Goal: Information Seeking & Learning: Understand process/instructions

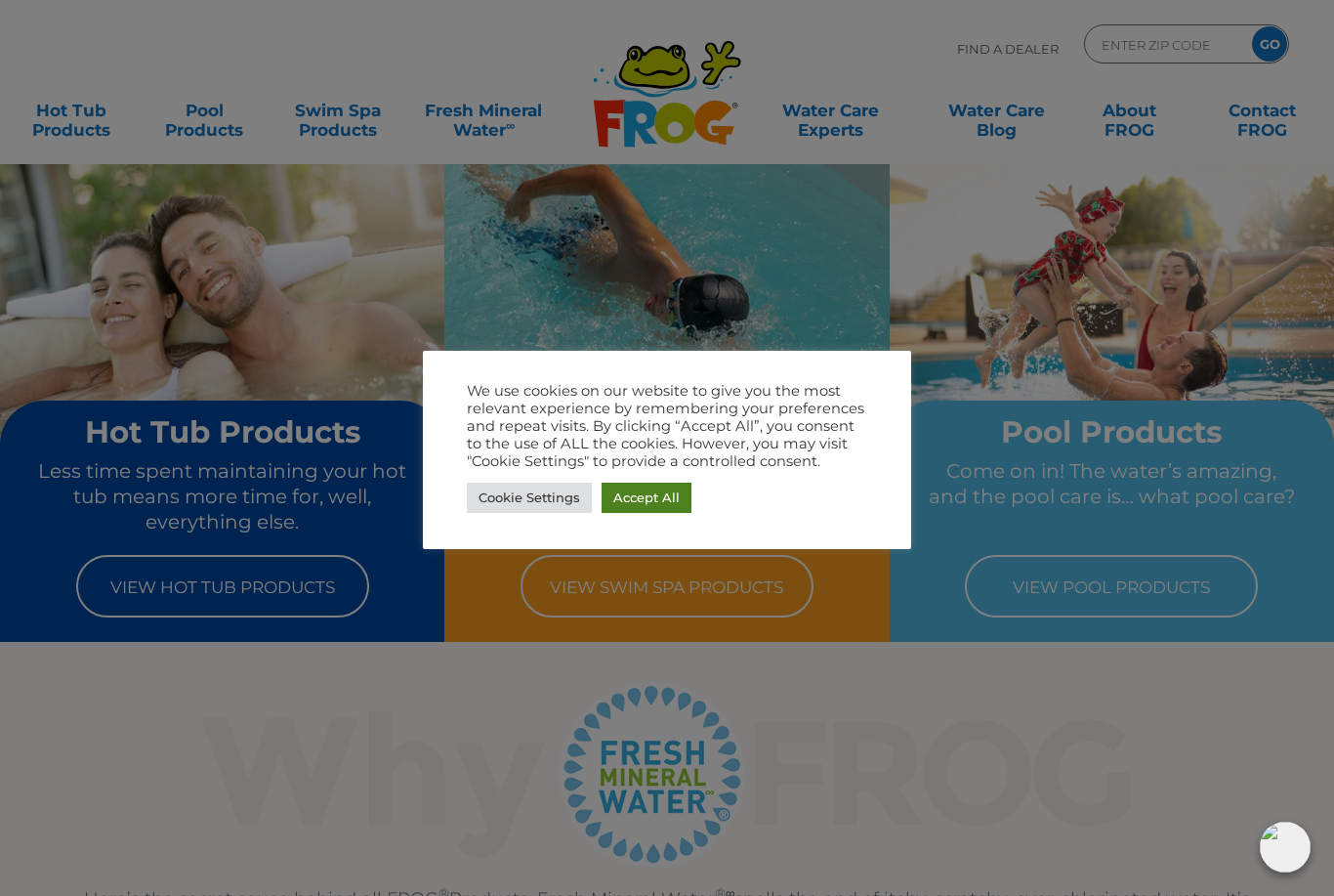
click at [655, 488] on link "Accept All" at bounding box center [647, 497] width 90 height 30
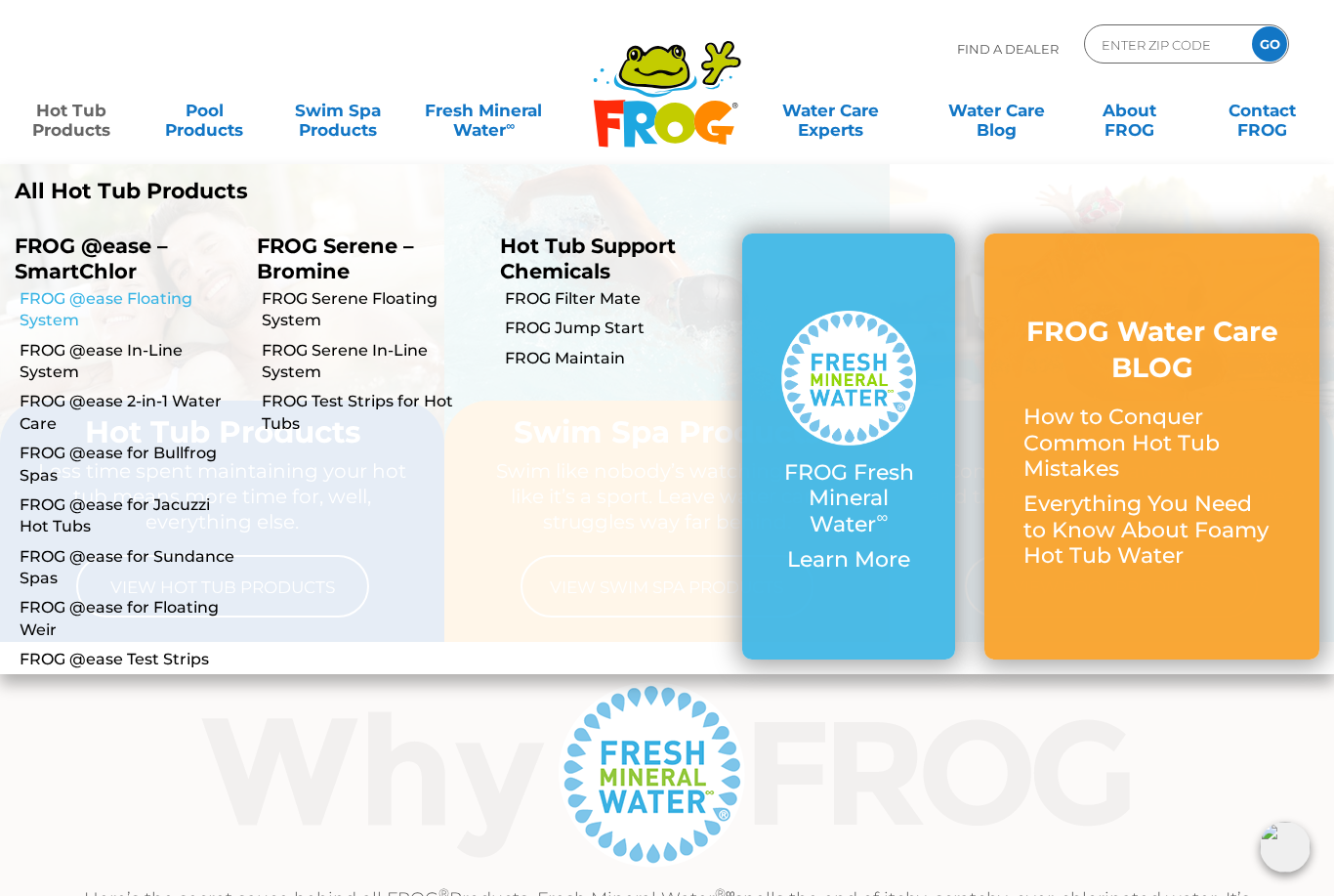
click at [106, 305] on link "FROG @ease Floating System" at bounding box center [131, 310] width 223 height 44
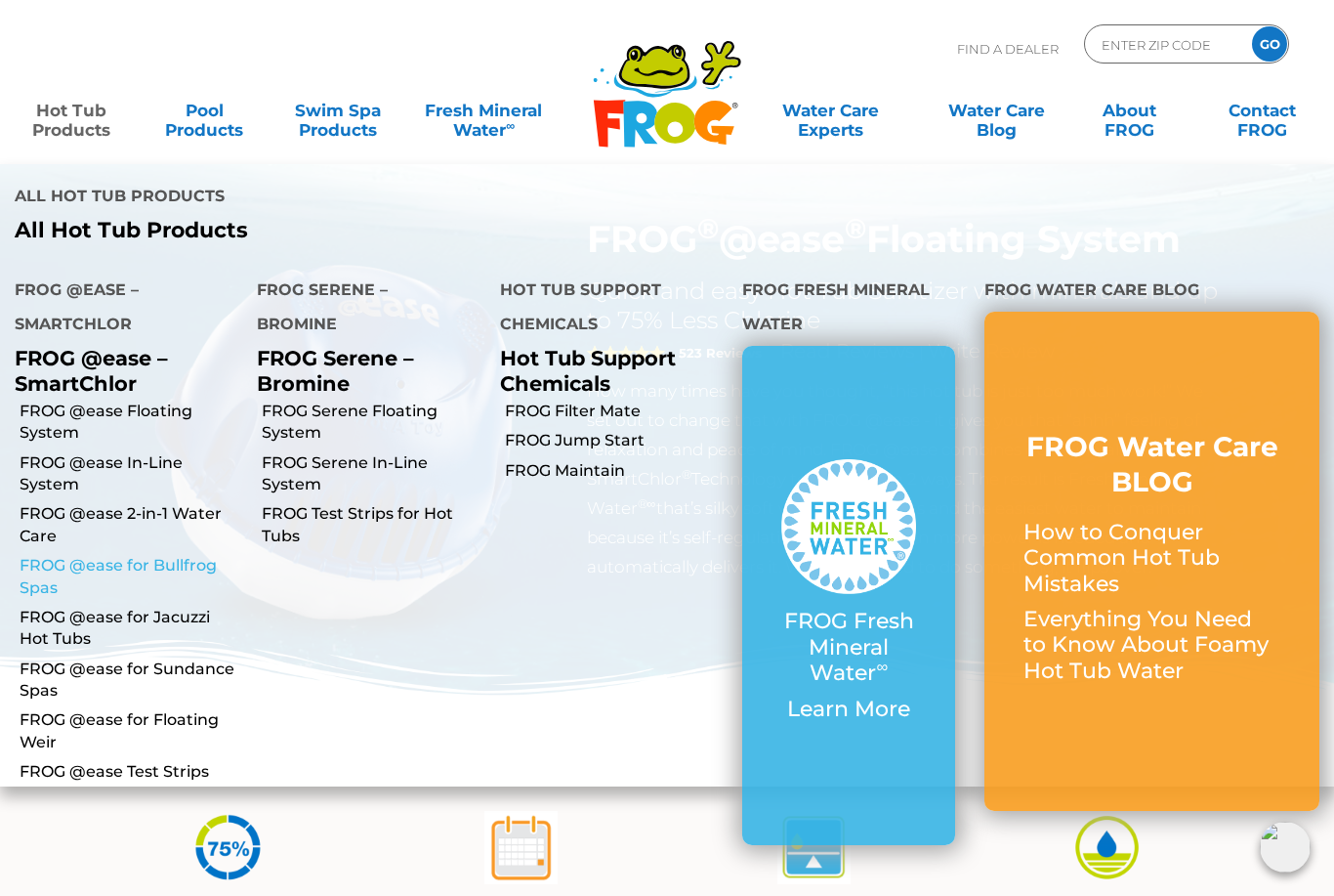
scroll to position [19, 0]
click at [571, 460] on link "FROG Maintain" at bounding box center [616, 470] width 223 height 21
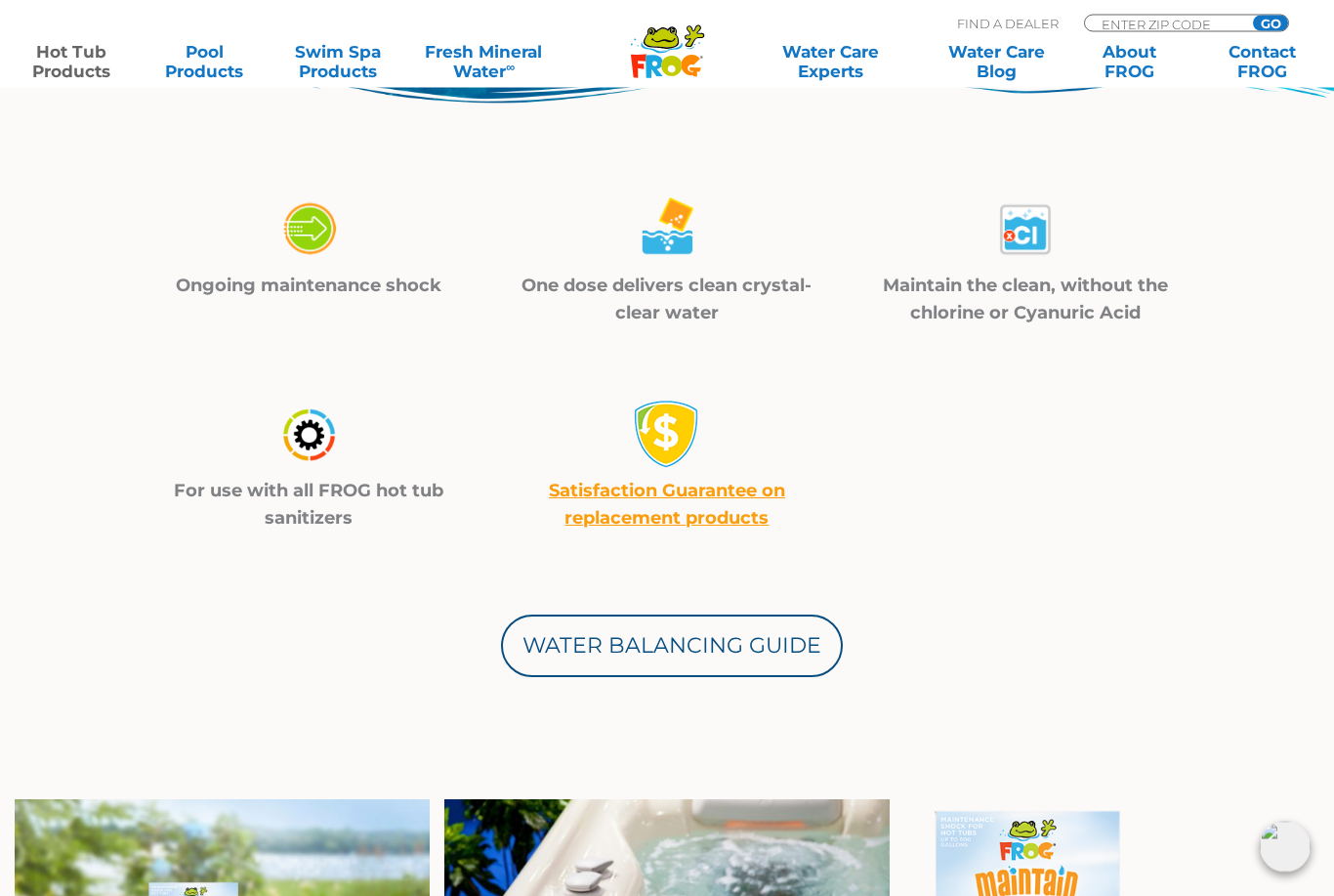
scroll to position [723, 0]
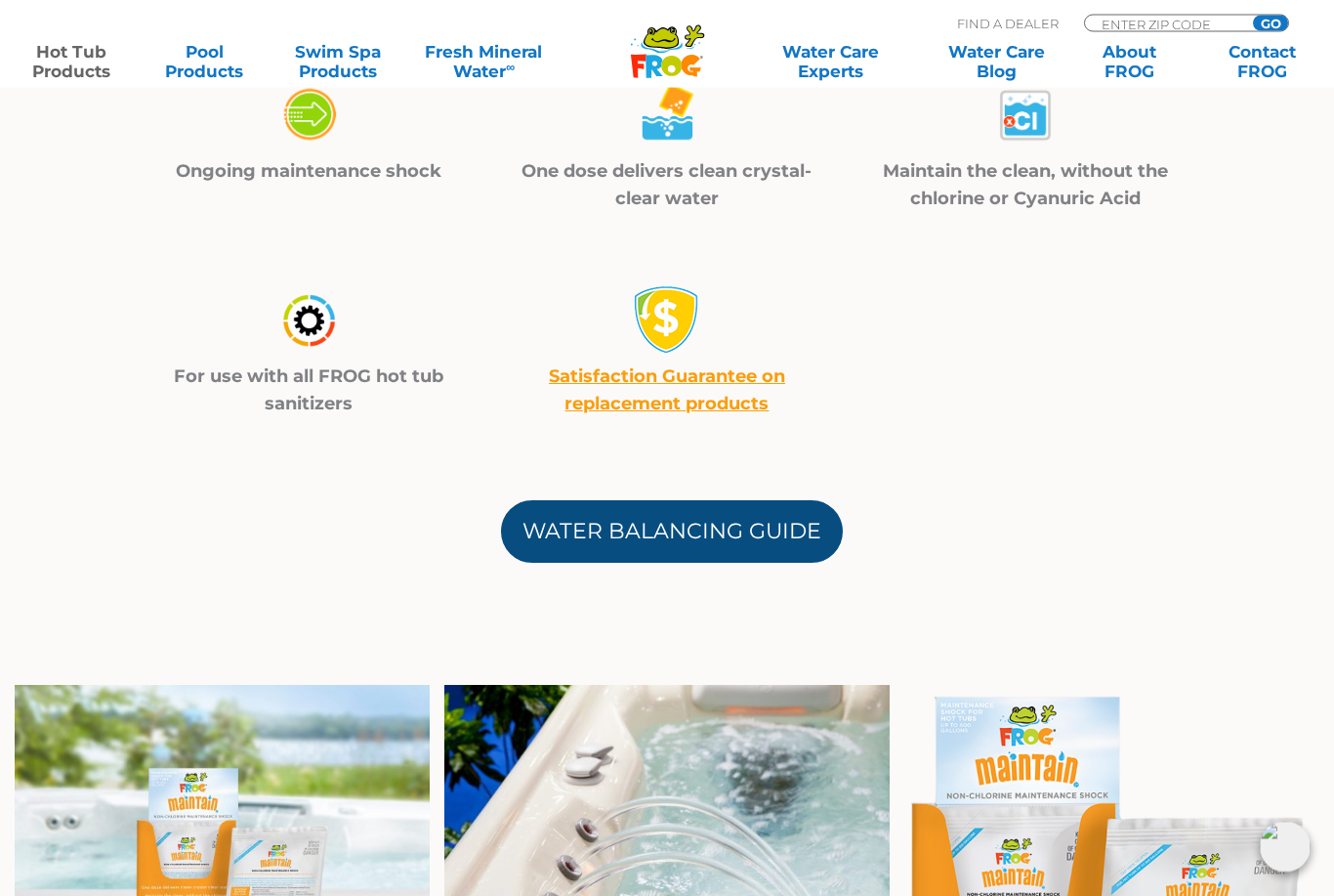
click at [641, 518] on link "Water Balancing Guide" at bounding box center [672, 532] width 342 height 62
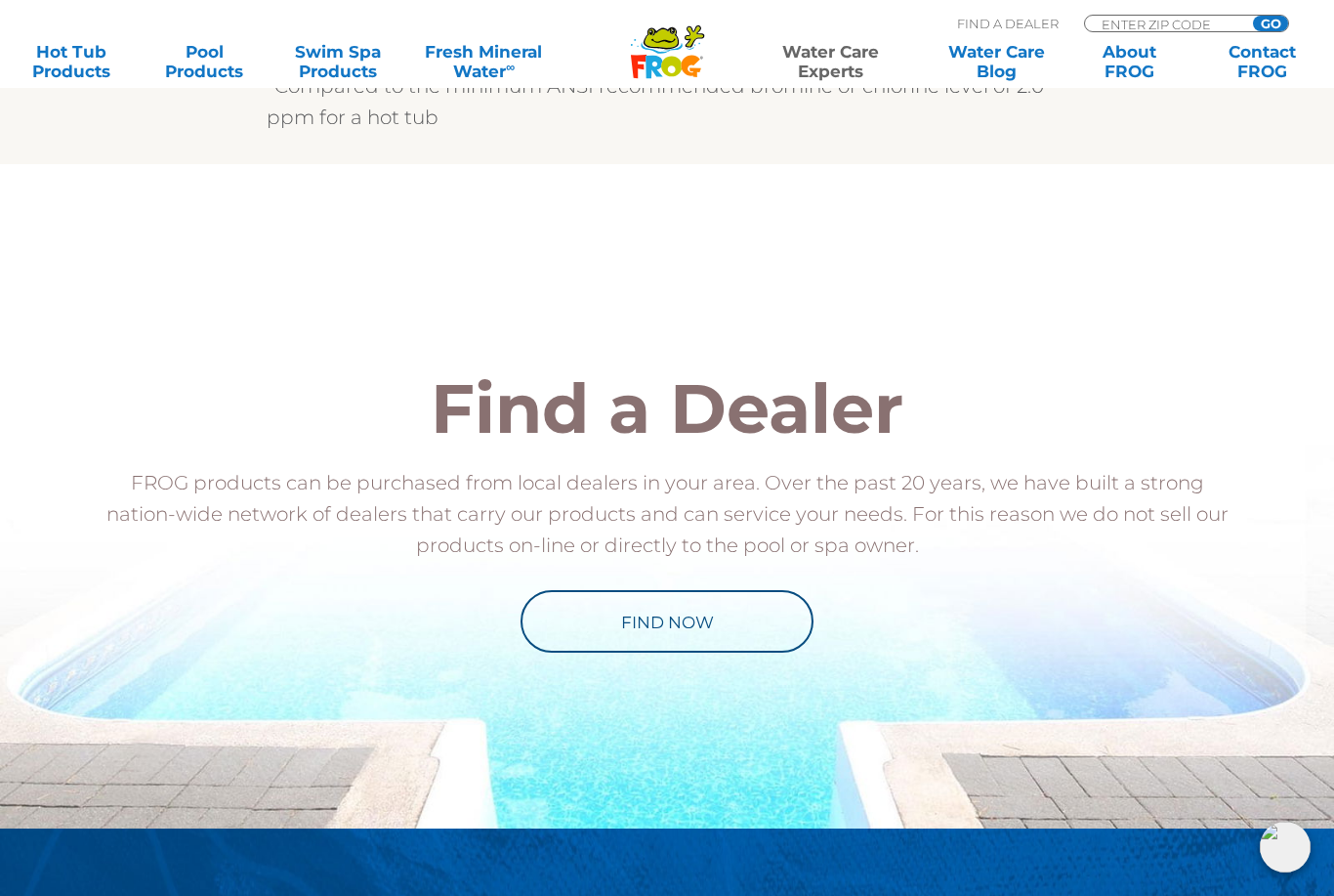
scroll to position [1997, 0]
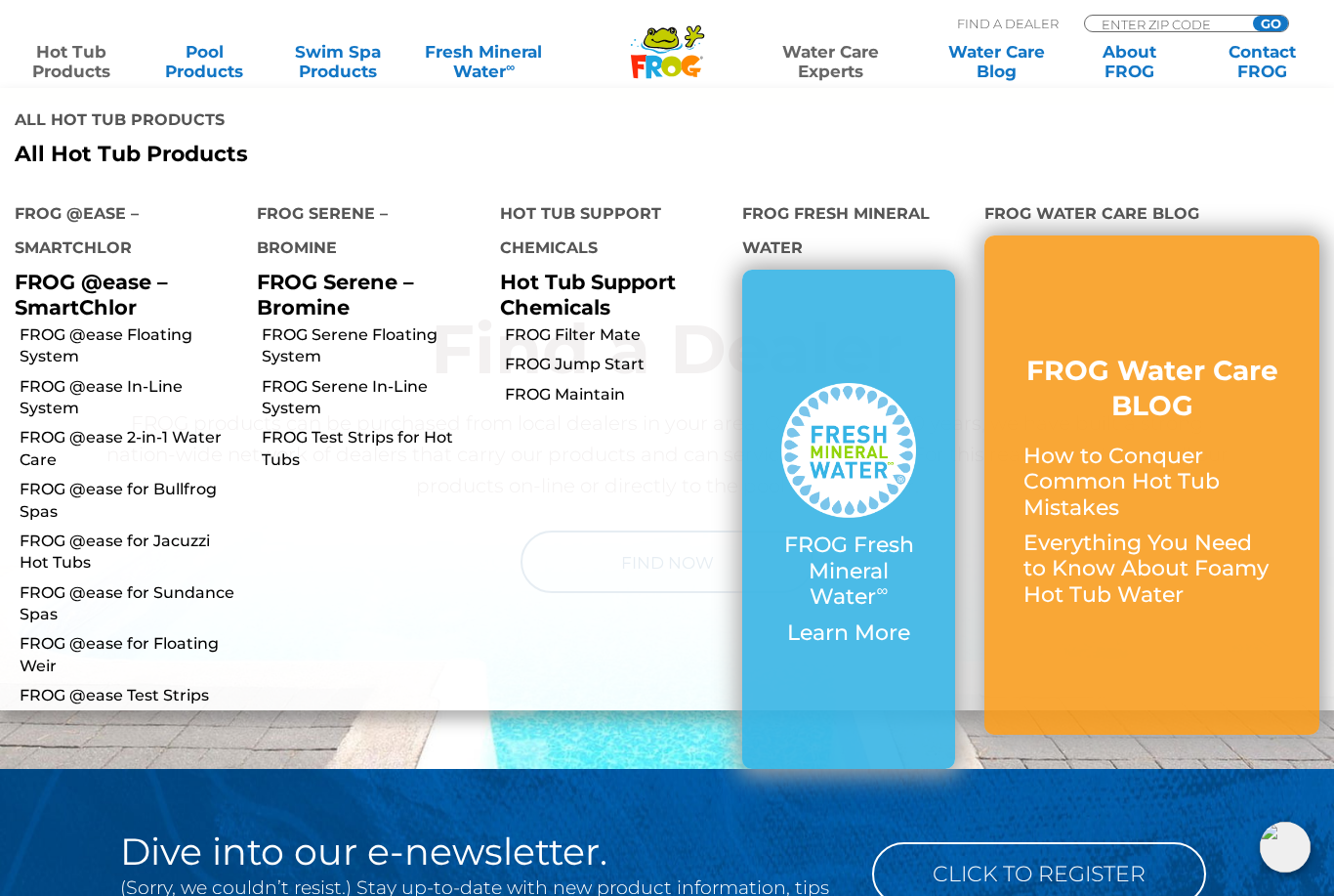
click at [492, 714] on div "Find a Dealer FROG products can be purchased from local dealers in your area. O…" at bounding box center [666, 454] width 1201 height 630
click at [576, 324] on link "FROG Filter Mate" at bounding box center [616, 334] width 223 height 21
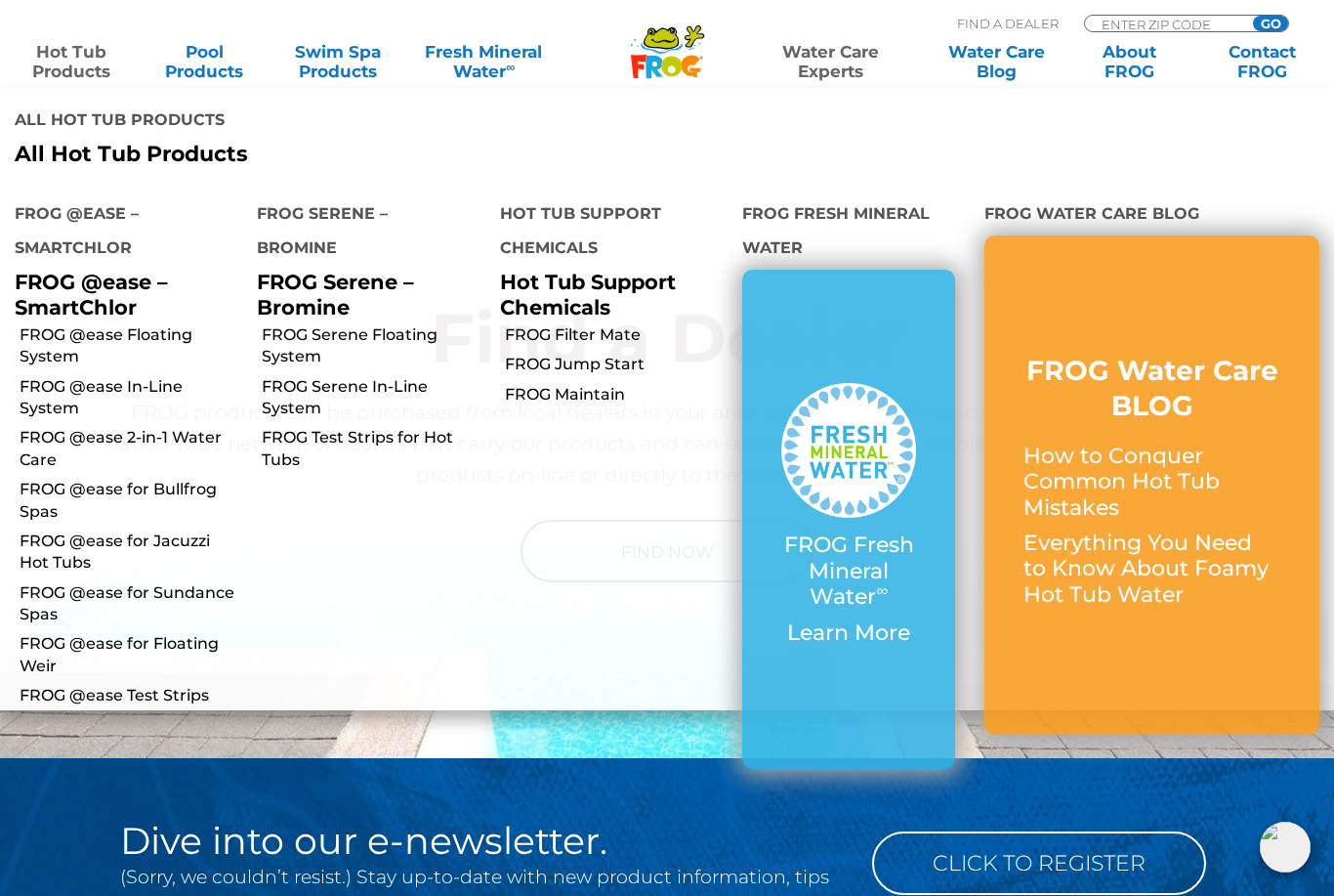
scroll to position [2007, 0]
click at [567, 384] on link "FROG Maintain" at bounding box center [616, 394] width 223 height 21
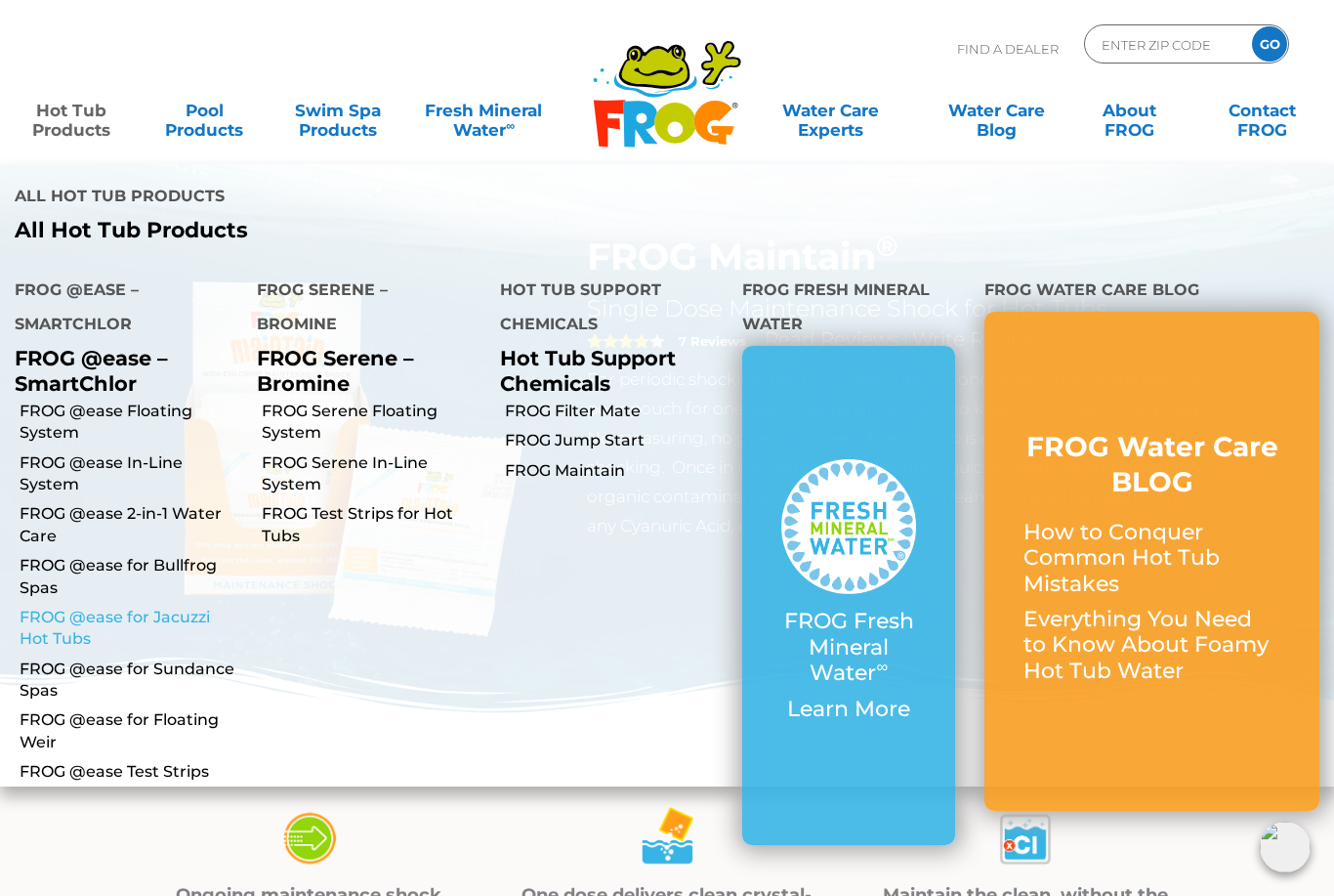
click at [39, 606] on link "FROG @ease for Jacuzzi Hot Tubs" at bounding box center [131, 628] width 223 height 44
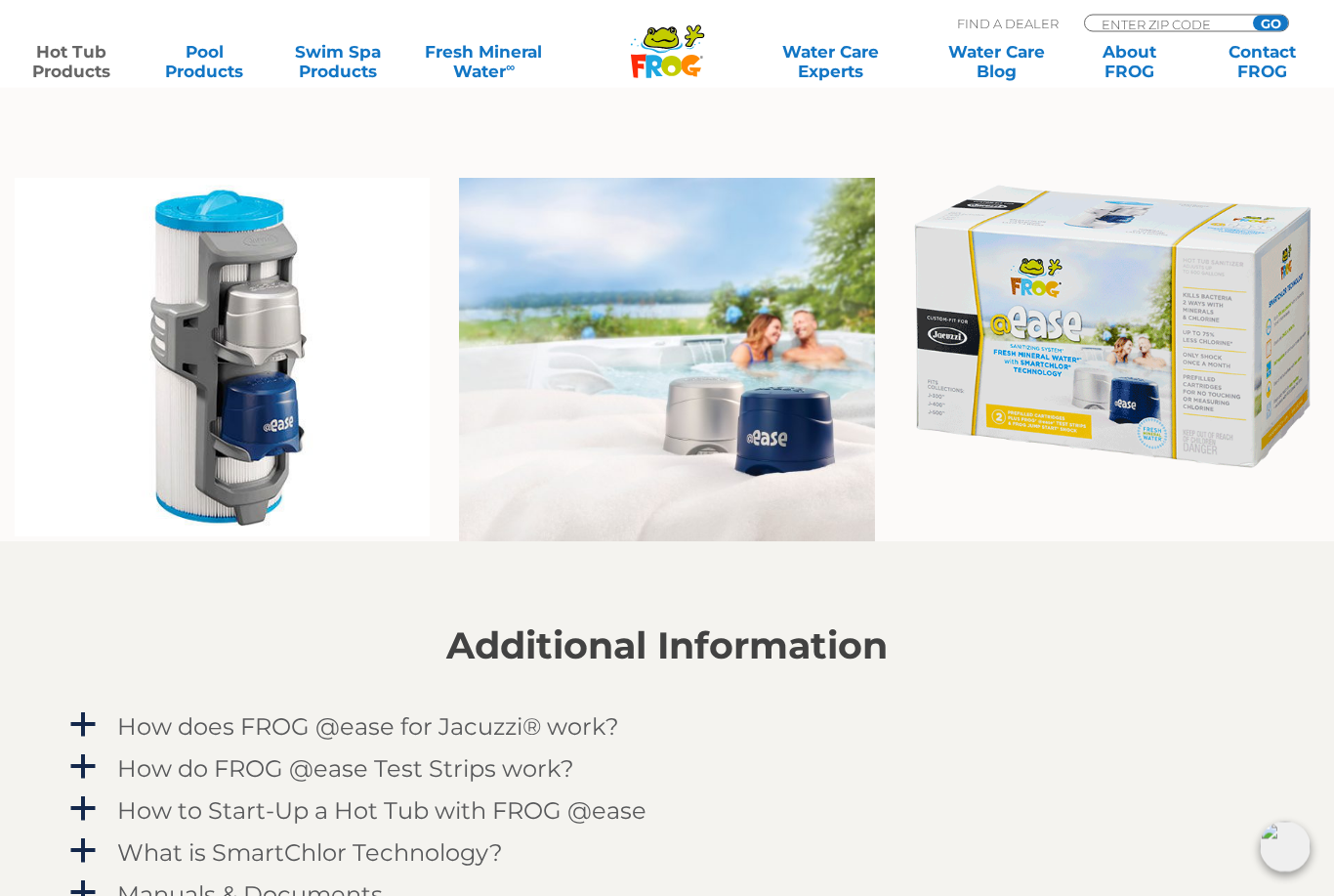
scroll to position [1751, 0]
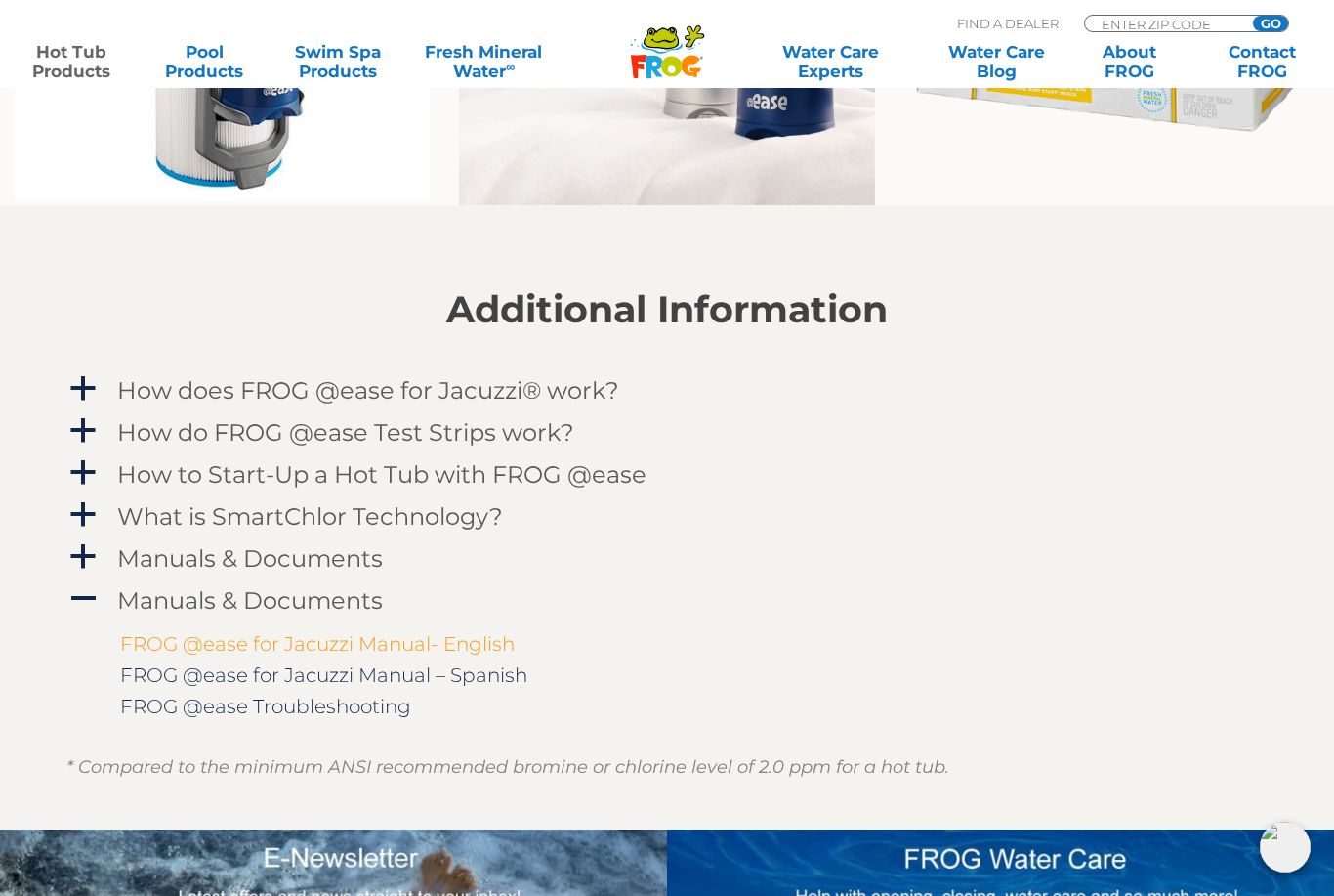
click at [303, 648] on link "FROG @ease for Jacuzzi Manual- English" at bounding box center [317, 643] width 395 height 23
